Goal: Task Accomplishment & Management: Use online tool/utility

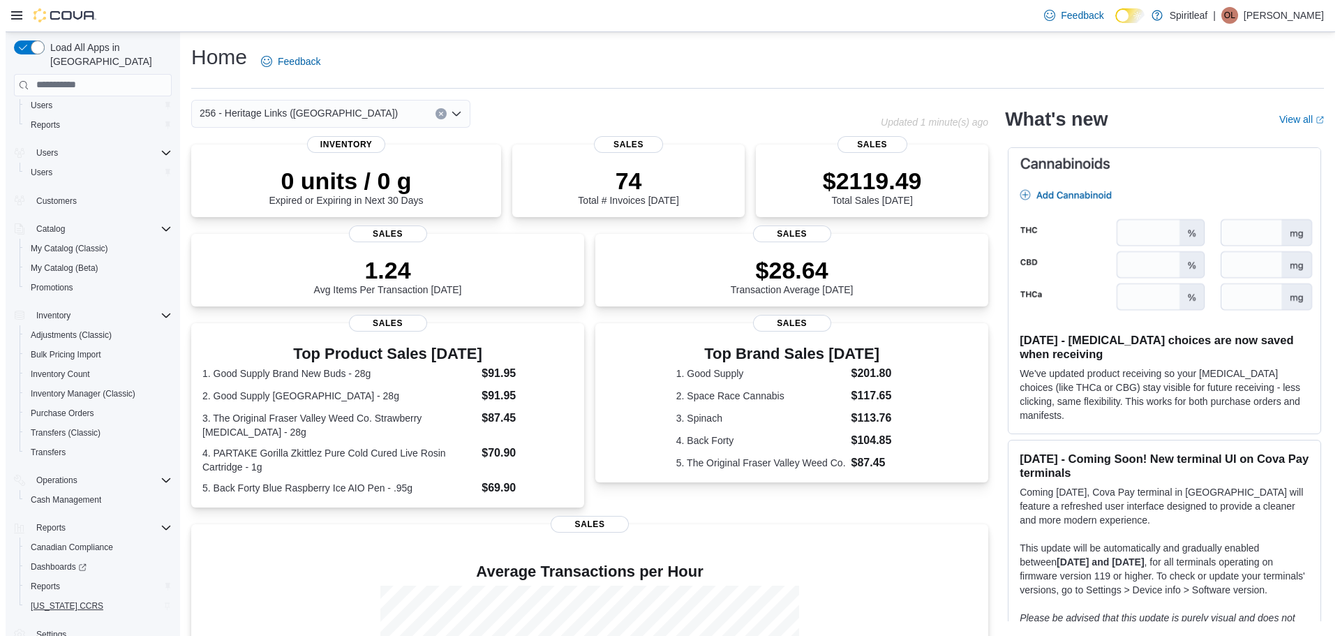
scroll to position [29, 0]
click at [99, 578] on div "Reports" at bounding box center [93, 586] width 147 height 17
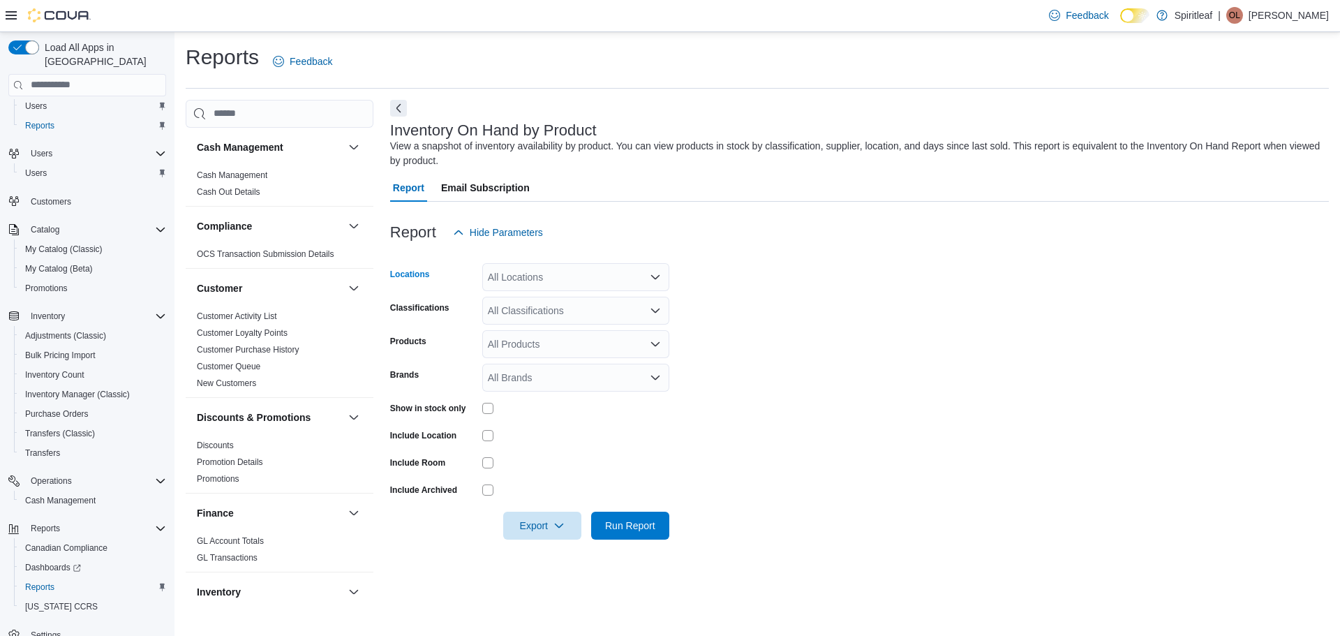
click at [544, 278] on div "All Locations" at bounding box center [575, 277] width 187 height 28
type input "***"
click at [568, 304] on span "256 - Heritage Links ([GEOGRAPHIC_DATA])" at bounding box center [632, 301] width 198 height 14
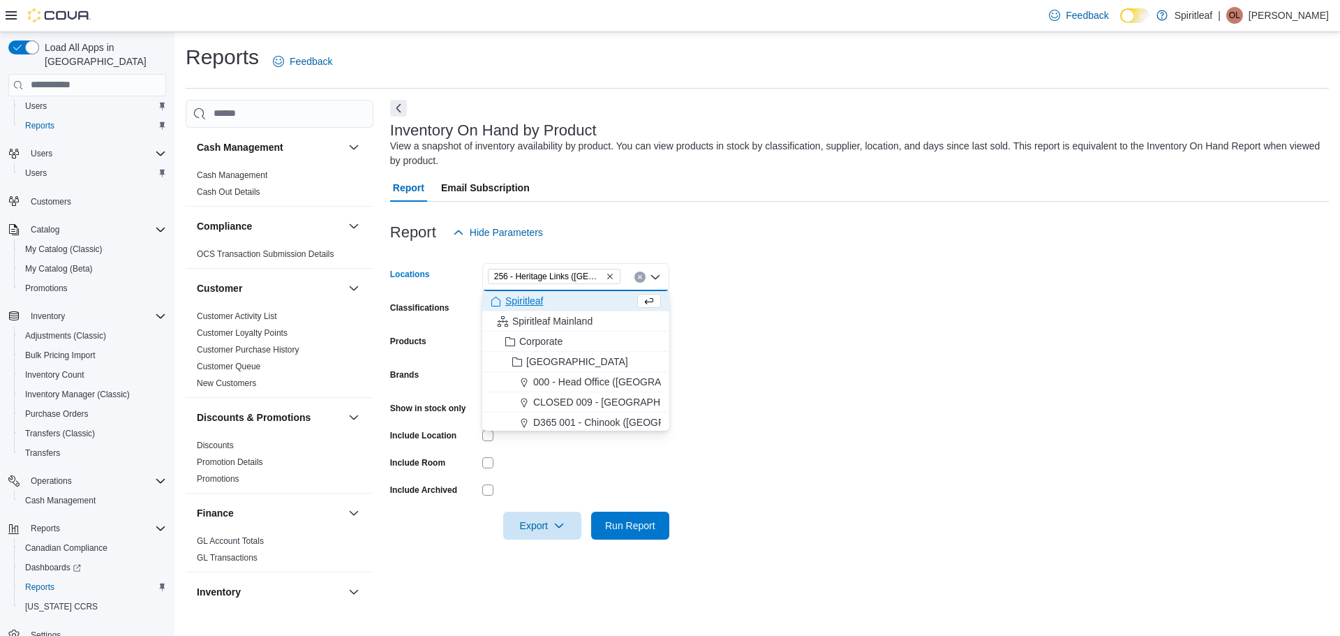
click at [897, 332] on form "Locations 256 - Heritage Links ([GEOGRAPHIC_DATA]) Combo box. Selected. 256 - H…" at bounding box center [859, 392] width 938 height 293
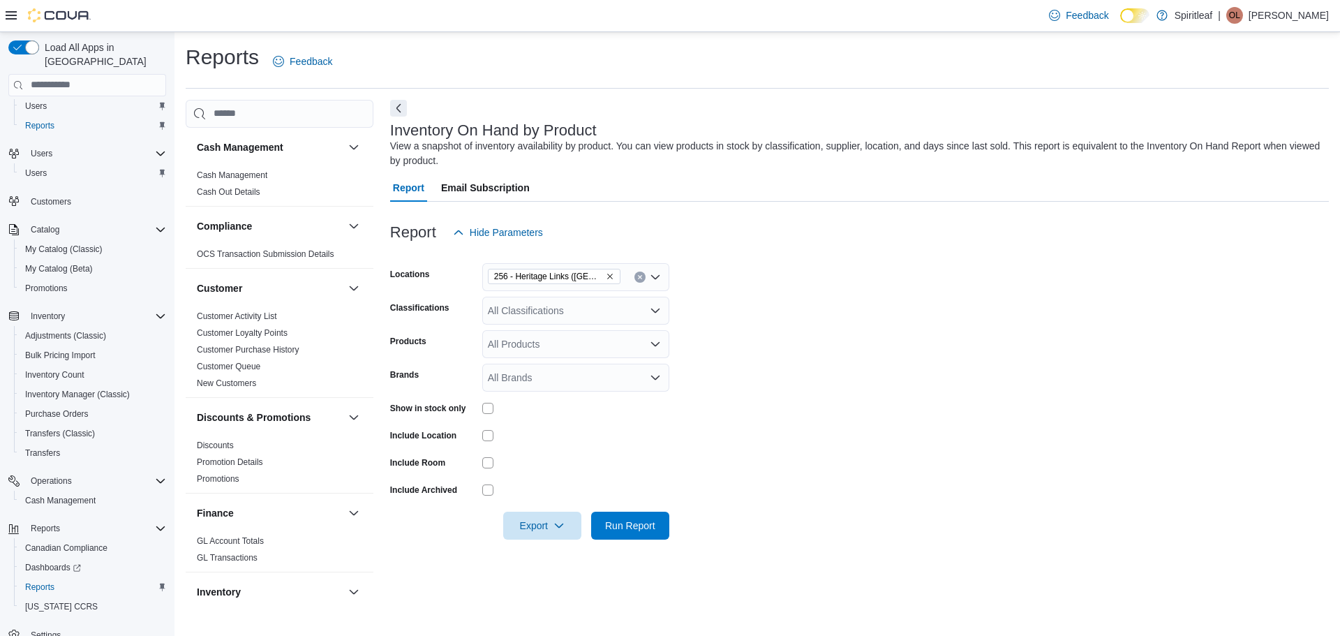
click at [533, 314] on div "All Classifications" at bounding box center [575, 311] width 187 height 28
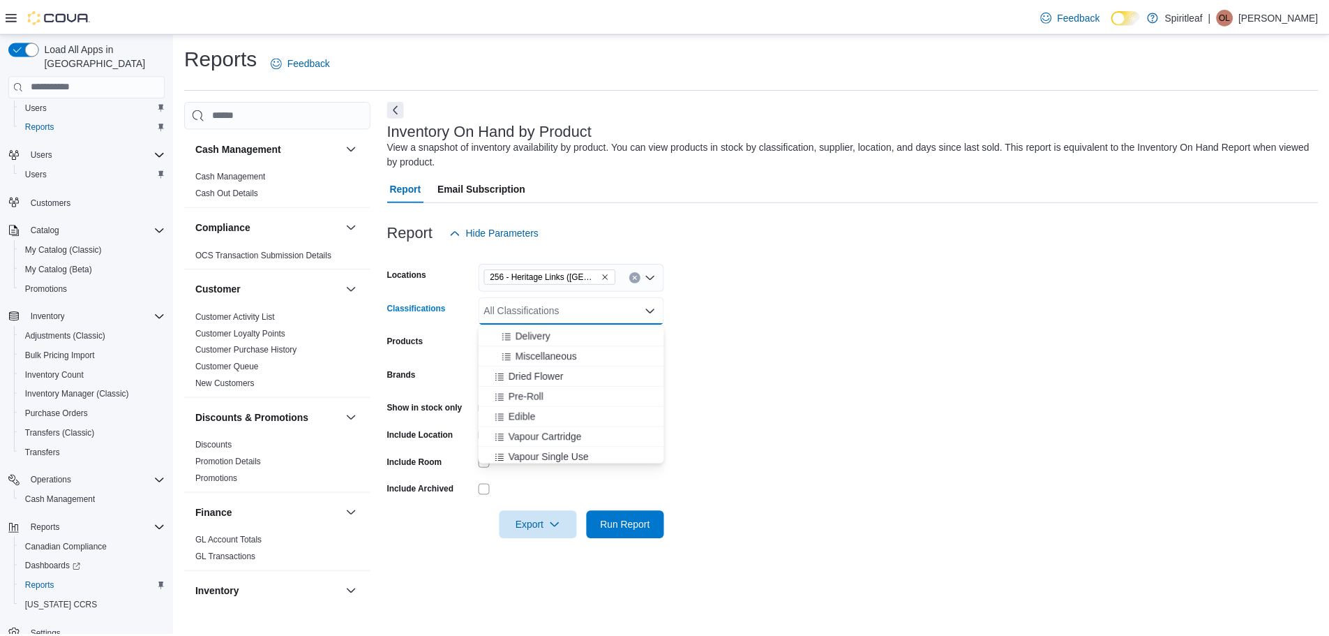
scroll to position [227, 0]
click at [555, 367] on span "Dried Flower" at bounding box center [539, 371] width 55 height 14
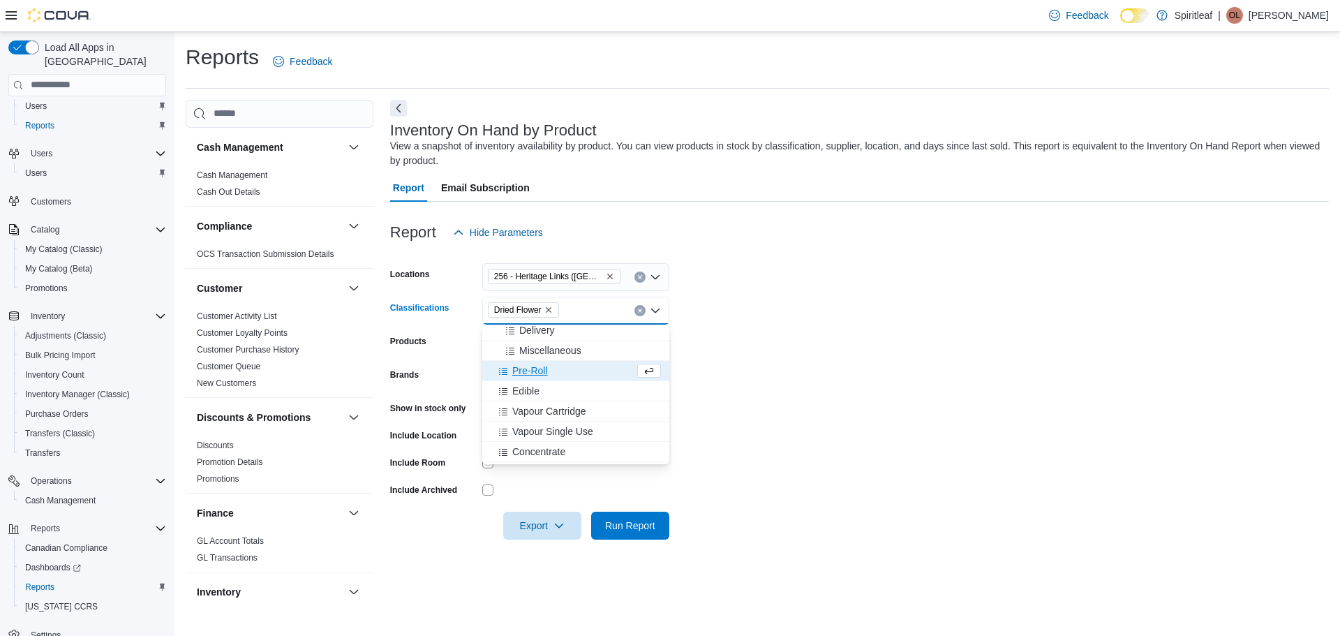
click at [553, 368] on div "Pre-Roll" at bounding box center [563, 371] width 144 height 14
click at [553, 378] on button "Edible" at bounding box center [575, 371] width 187 height 20
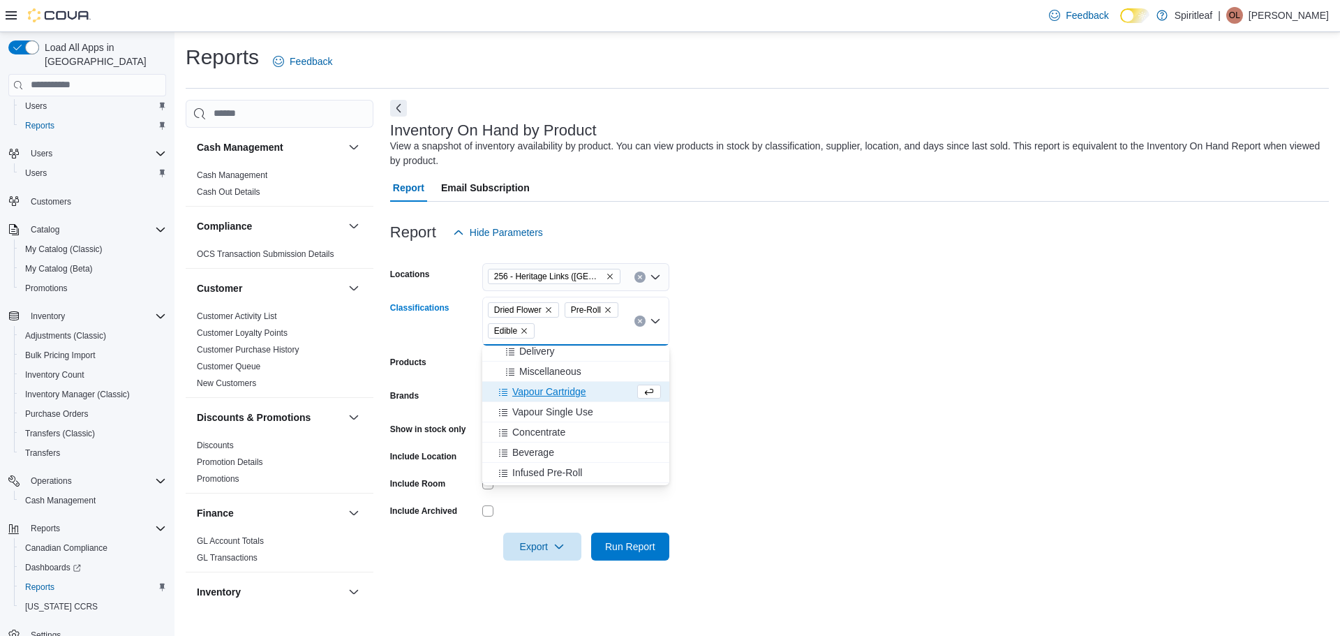
click at [547, 388] on span "Vapour Cartridge" at bounding box center [549, 391] width 74 height 14
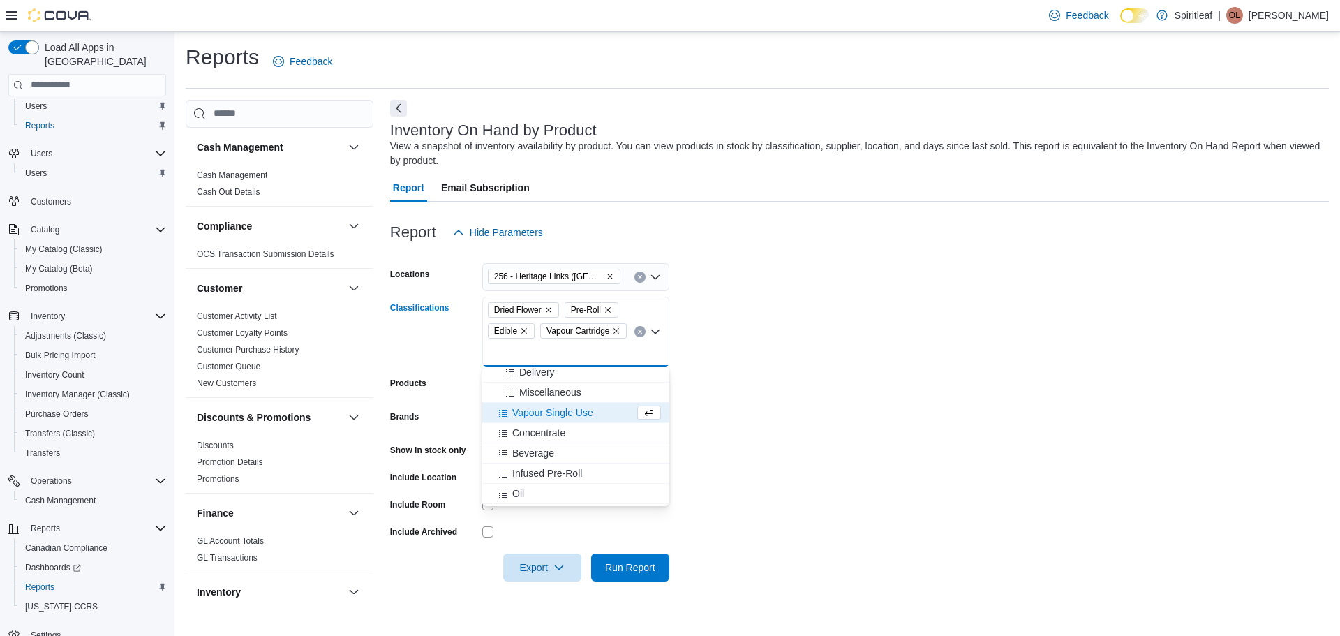
click at [558, 412] on span "Vapour Single Use" at bounding box center [552, 412] width 81 height 14
click at [574, 429] on div "Concentrate" at bounding box center [563, 433] width 144 height 14
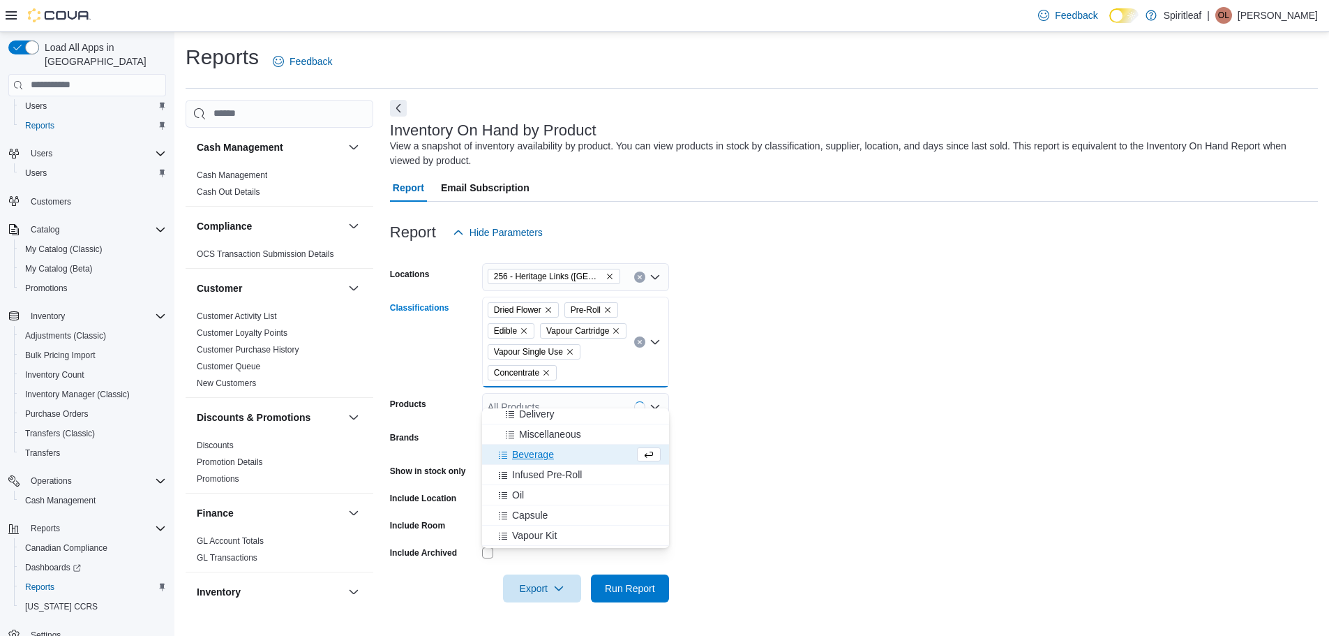
click at [573, 452] on div "Beverage" at bounding box center [563, 454] width 144 height 14
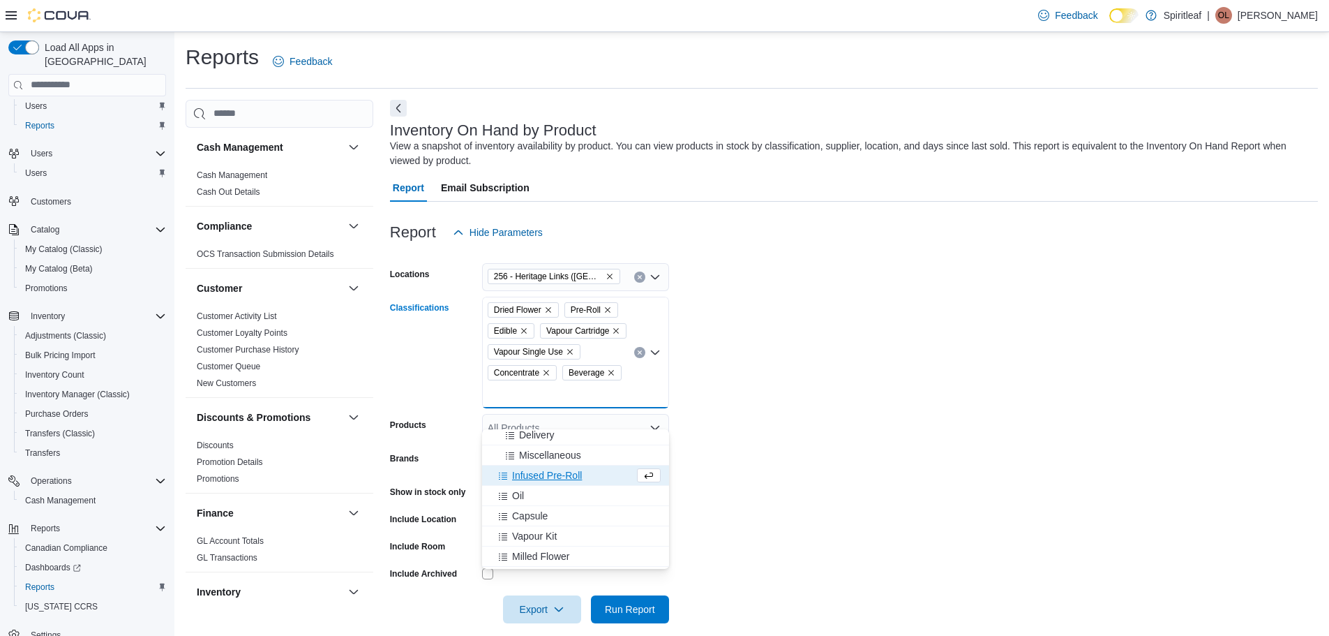
click at [582, 478] on span "Infused Pre-Roll" at bounding box center [547, 475] width 70 height 14
click at [571, 476] on div "Oil" at bounding box center [563, 475] width 144 height 14
click at [564, 474] on div "Capsule" at bounding box center [563, 475] width 144 height 14
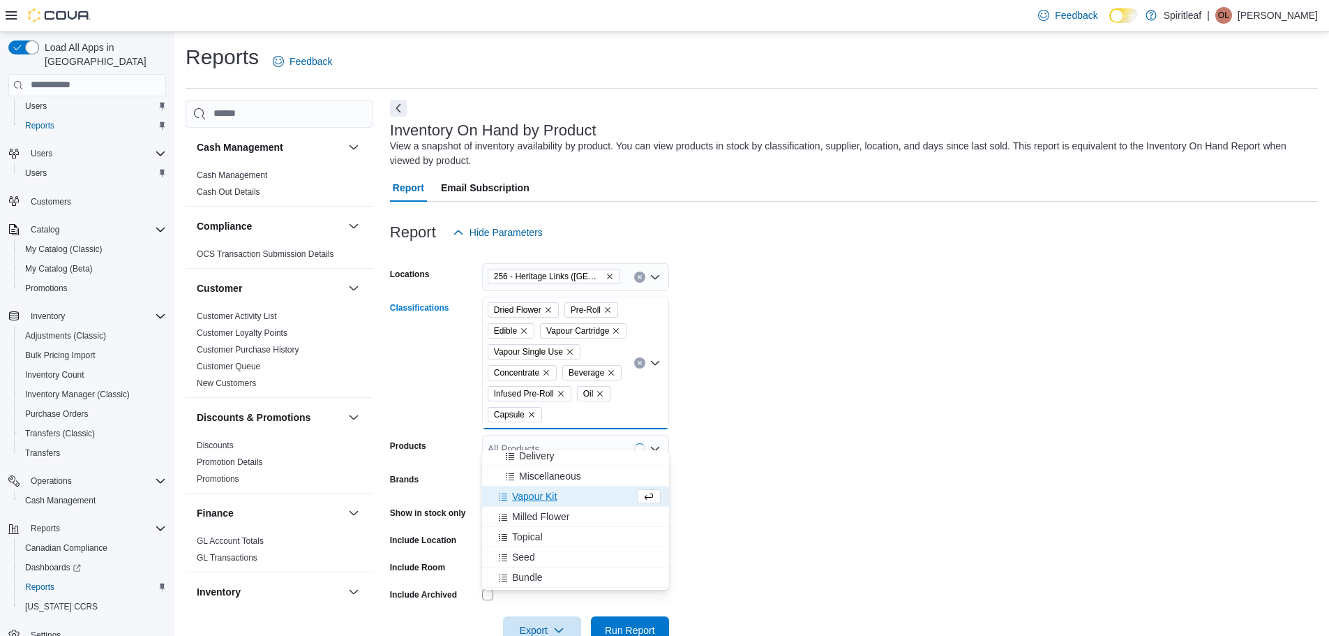
click at [562, 515] on span "Milled Flower" at bounding box center [540, 516] width 57 height 14
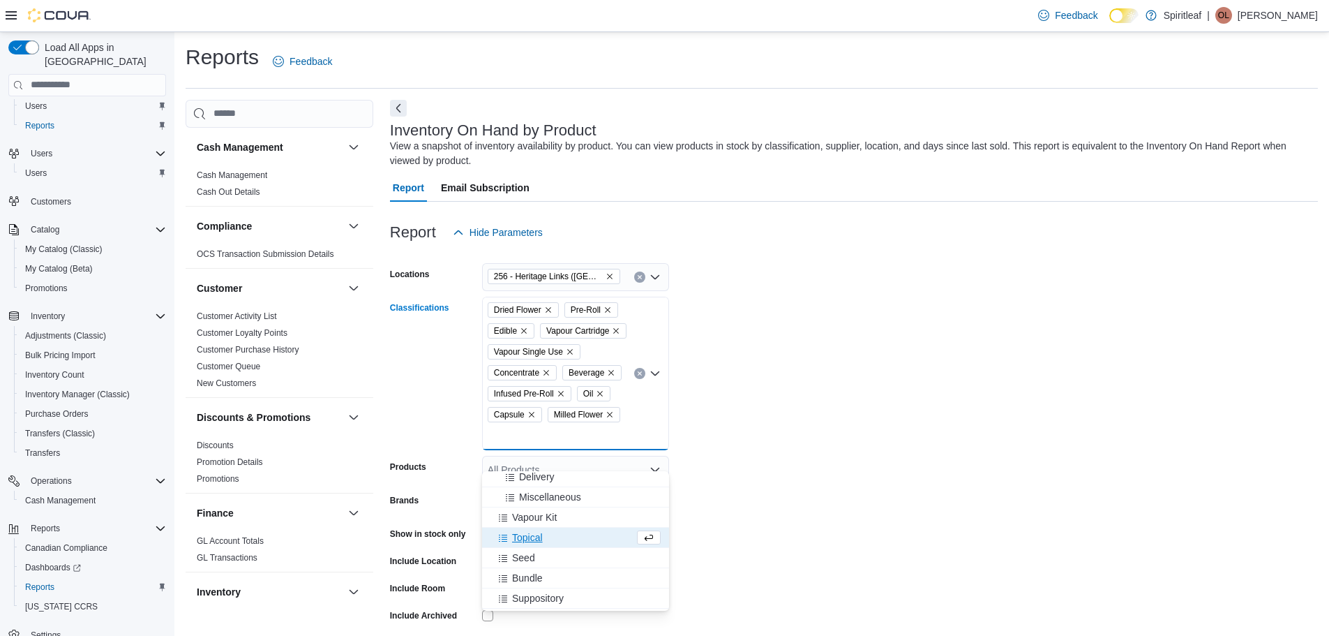
click at [560, 541] on div "Topical" at bounding box center [563, 537] width 144 height 14
click at [576, 578] on span "Infused Flower" at bounding box center [544, 580] width 64 height 14
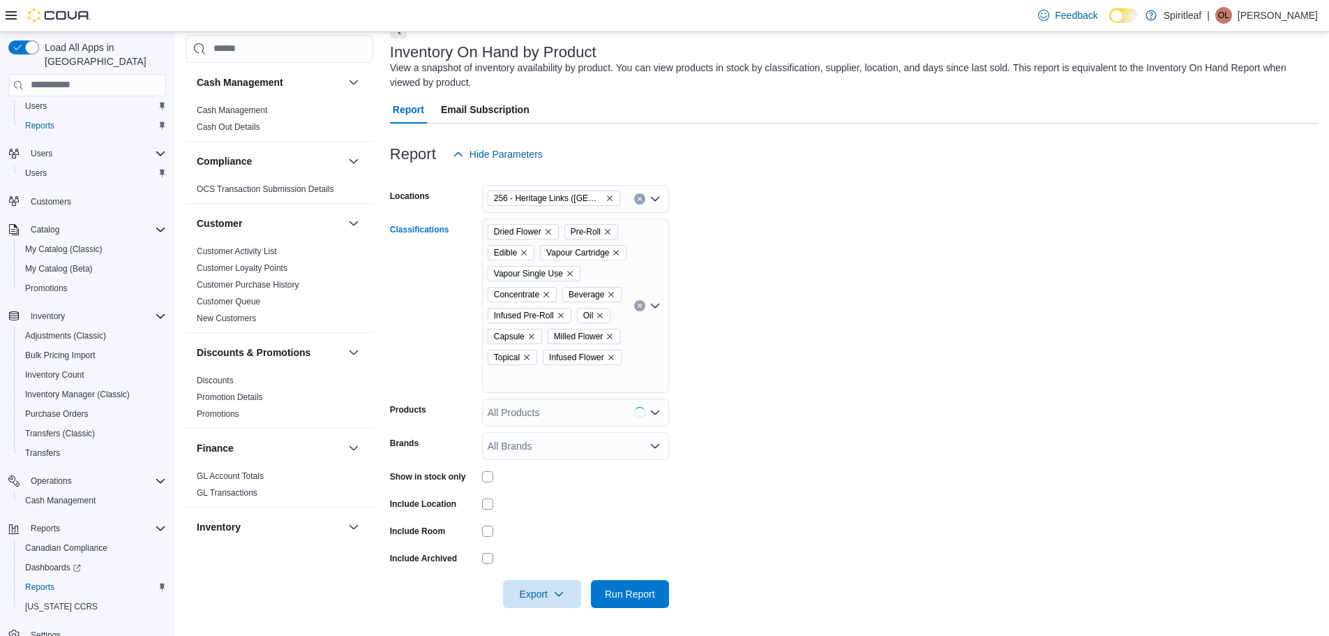
scroll to position [99, 0]
click at [590, 373] on div "Dried Flower Pre-Roll Edible Vapour Cartridge Vapour Single Use Concentrate Bev…" at bounding box center [575, 305] width 187 height 174
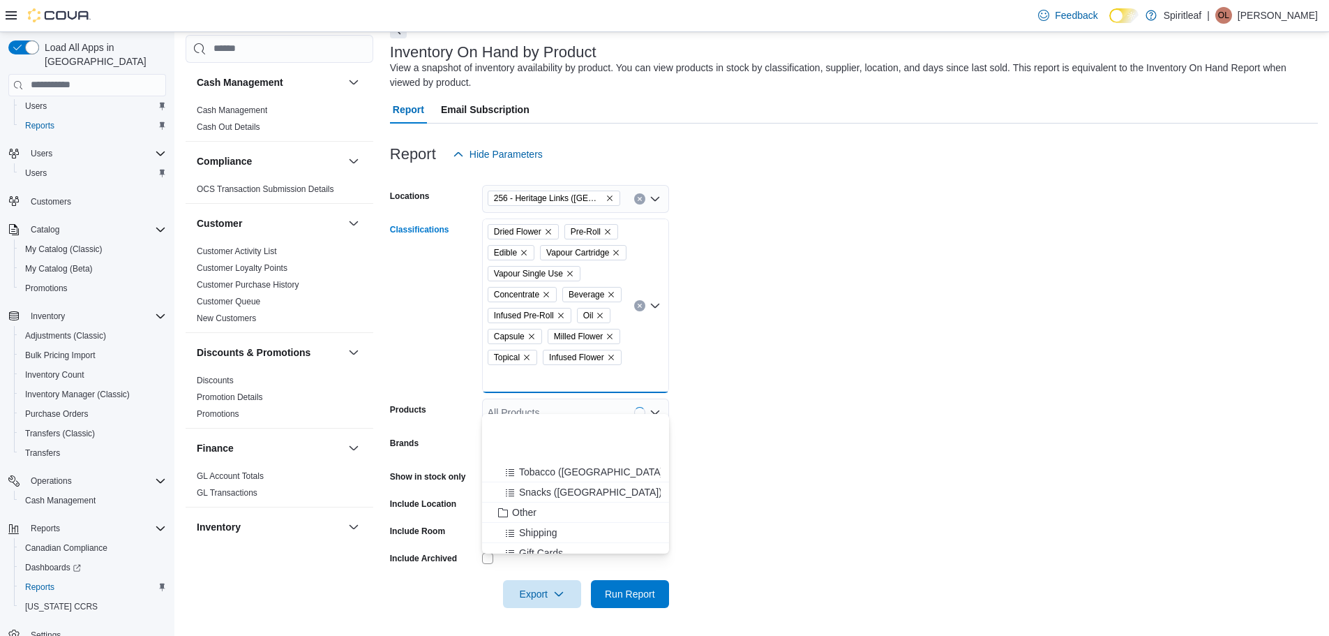
scroll to position [244, 0]
click at [871, 468] on form "Locations 256 - Heritage Links ([GEOGRAPHIC_DATA]) Classifications Dried Flower…" at bounding box center [854, 388] width 928 height 440
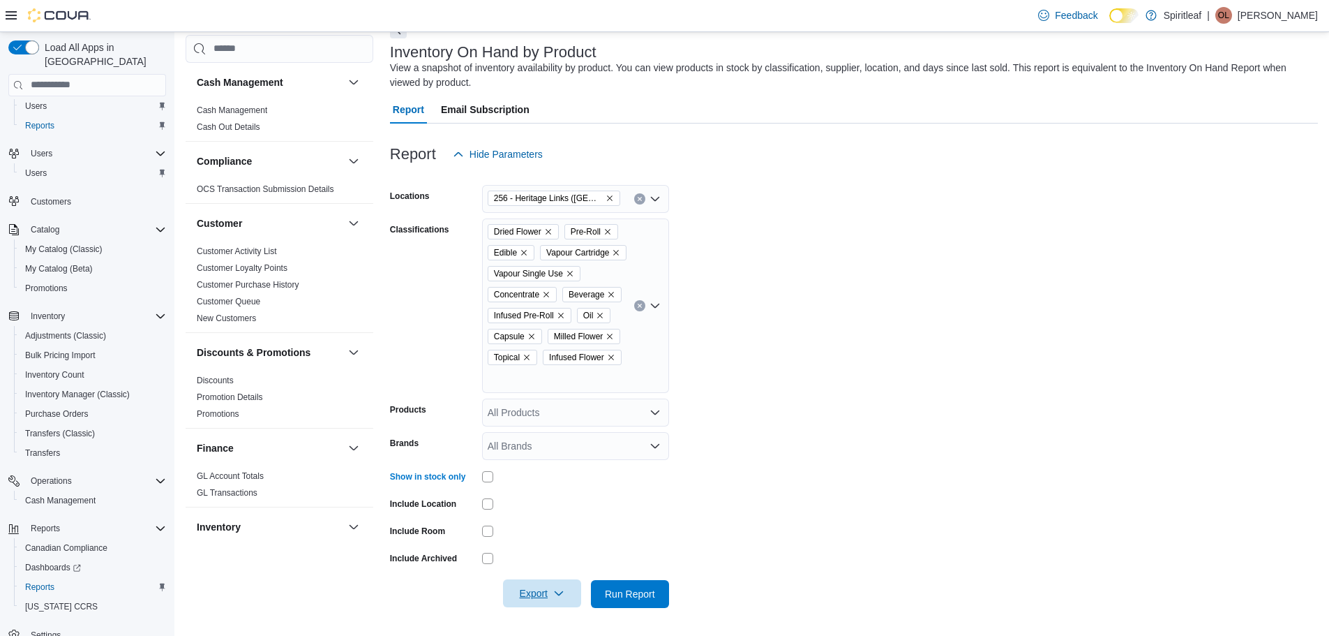
click at [560, 594] on icon "button" at bounding box center [558, 592] width 11 height 11
click at [545, 525] on span "Export to Excel" at bounding box center [544, 530] width 63 height 11
